Goal: Task Accomplishment & Management: Complete application form

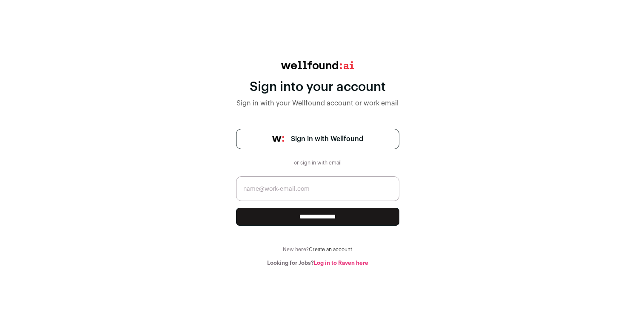
click at [299, 199] on input "email" at bounding box center [317, 188] width 163 height 25
type input "[EMAIL_ADDRESS][DOMAIN_NAME]"
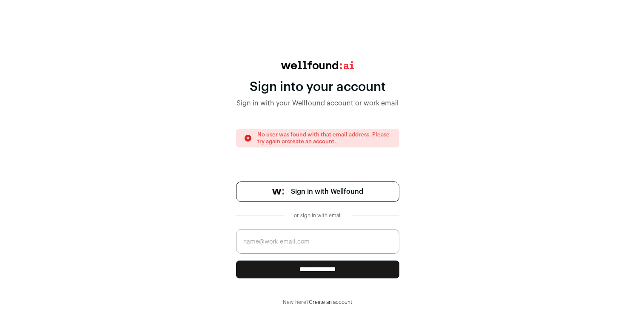
click at [331, 211] on div "**********" at bounding box center [317, 230] width 163 height 97
click at [342, 250] on input "email" at bounding box center [317, 241] width 163 height 25
type input "lauren@avenuehq.com"
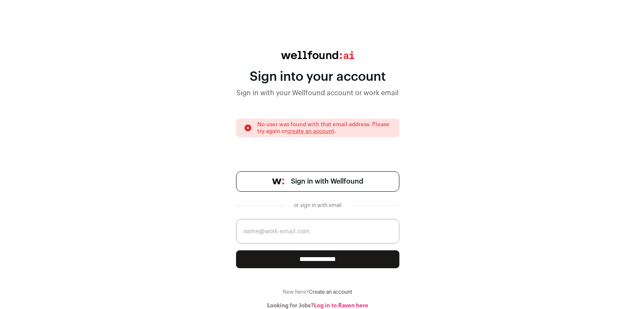
click at [293, 227] on input "email" at bounding box center [317, 231] width 163 height 25
type input "lauren@avenuehq.com"
click at [310, 236] on input "email" at bounding box center [317, 231] width 163 height 25
click at [323, 180] on span "Sign in with Wellfound" at bounding box center [327, 181] width 72 height 10
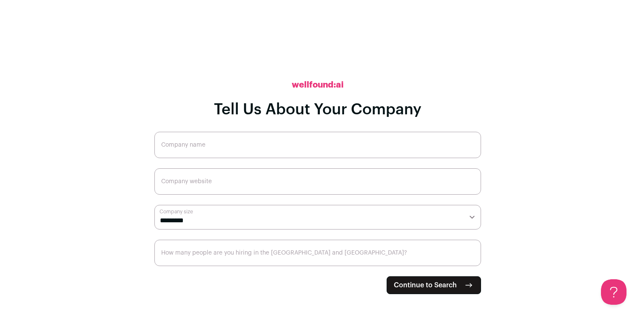
click at [197, 142] on input "Company name" at bounding box center [317, 145] width 327 height 26
click at [189, 218] on select "**********" at bounding box center [317, 217] width 327 height 25
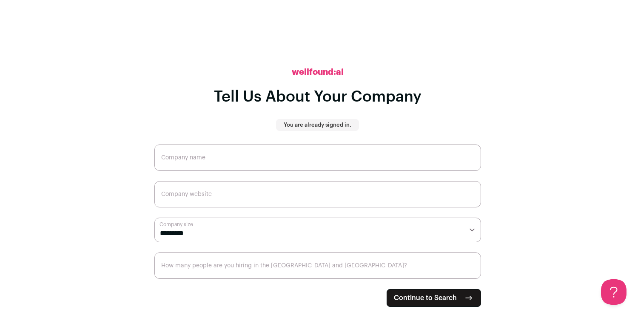
click at [252, 166] on input "Company name" at bounding box center [317, 158] width 327 height 26
click at [331, 123] on p "You are already signed in." at bounding box center [318, 125] width 68 height 7
click at [325, 73] on h2 "wellfound:ai" at bounding box center [318, 72] width 52 height 12
